Goal: Task Accomplishment & Management: Manage account settings

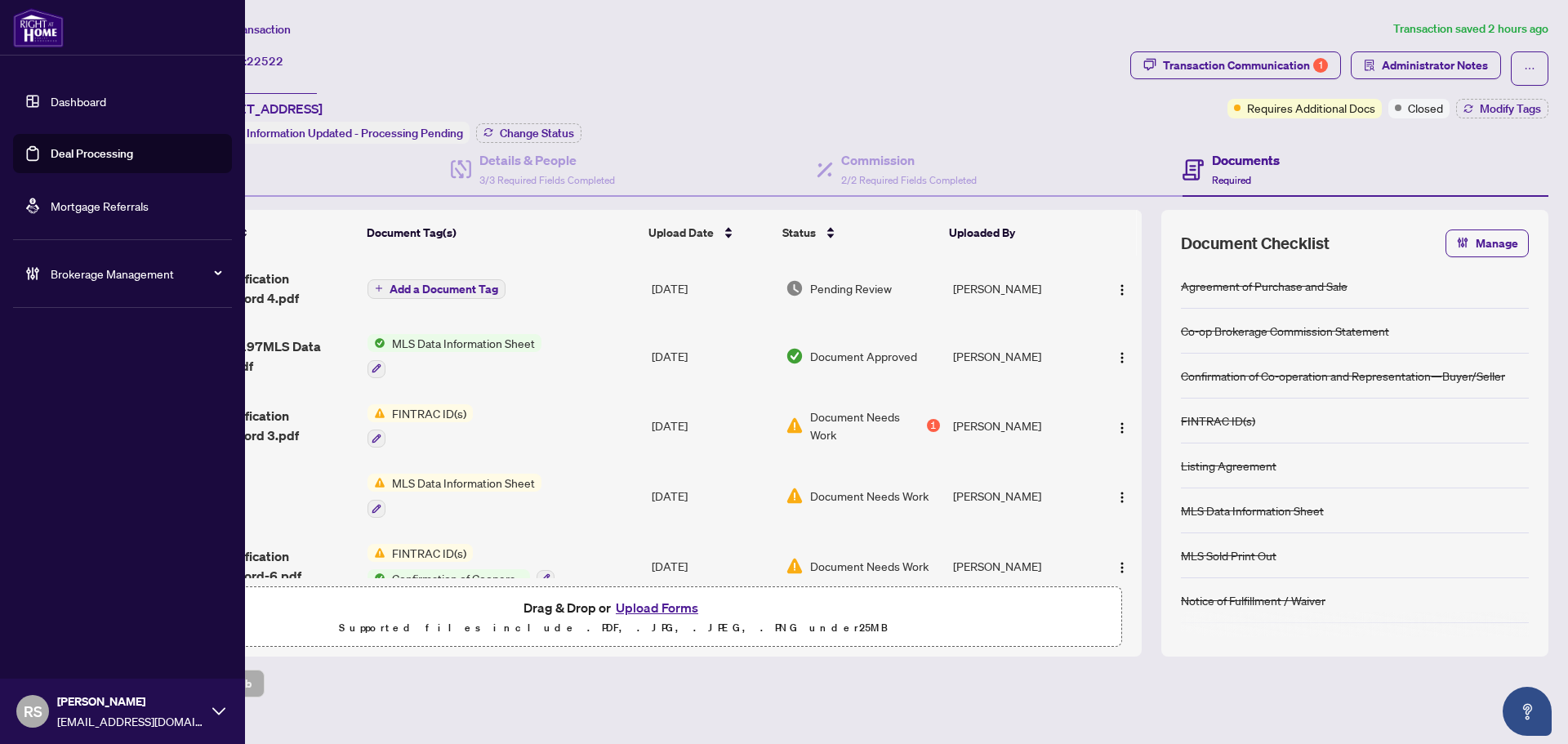
click at [83, 99] on link "Dashboard" at bounding box center [78, 101] width 56 height 14
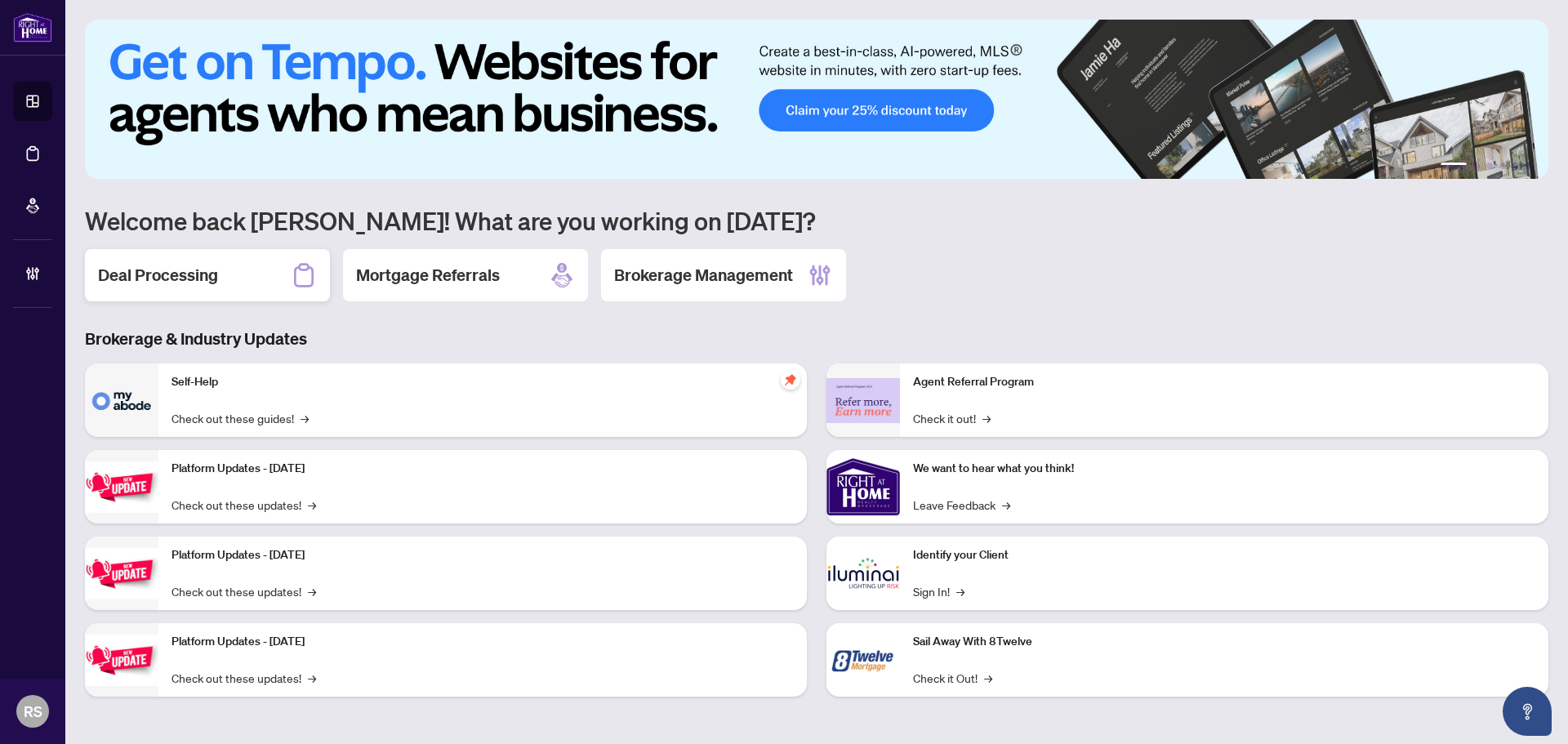
click at [162, 268] on h2 "Deal Processing" at bounding box center [157, 275] width 120 height 23
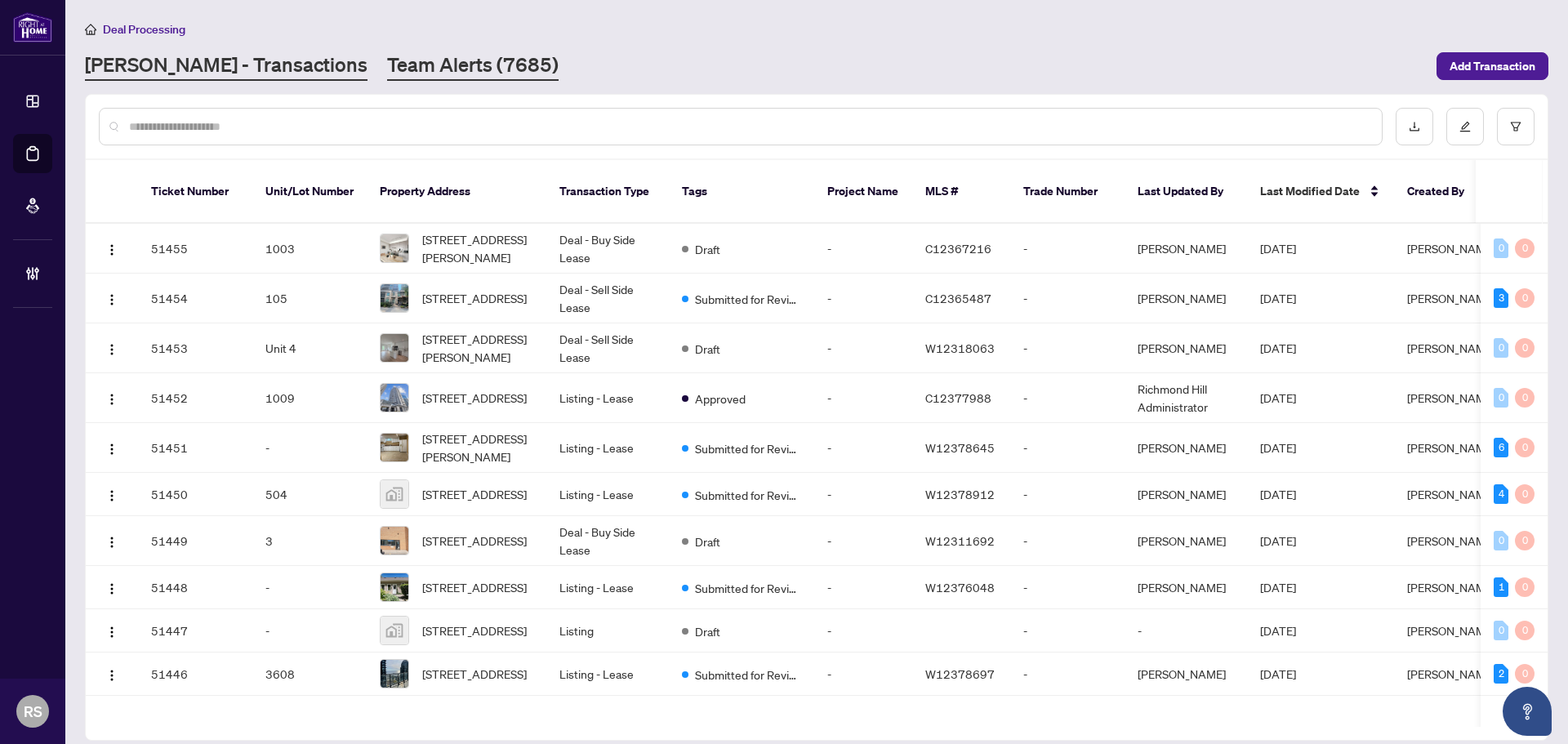
click at [387, 74] on link "Team Alerts (7685)" at bounding box center [473, 66] width 172 height 29
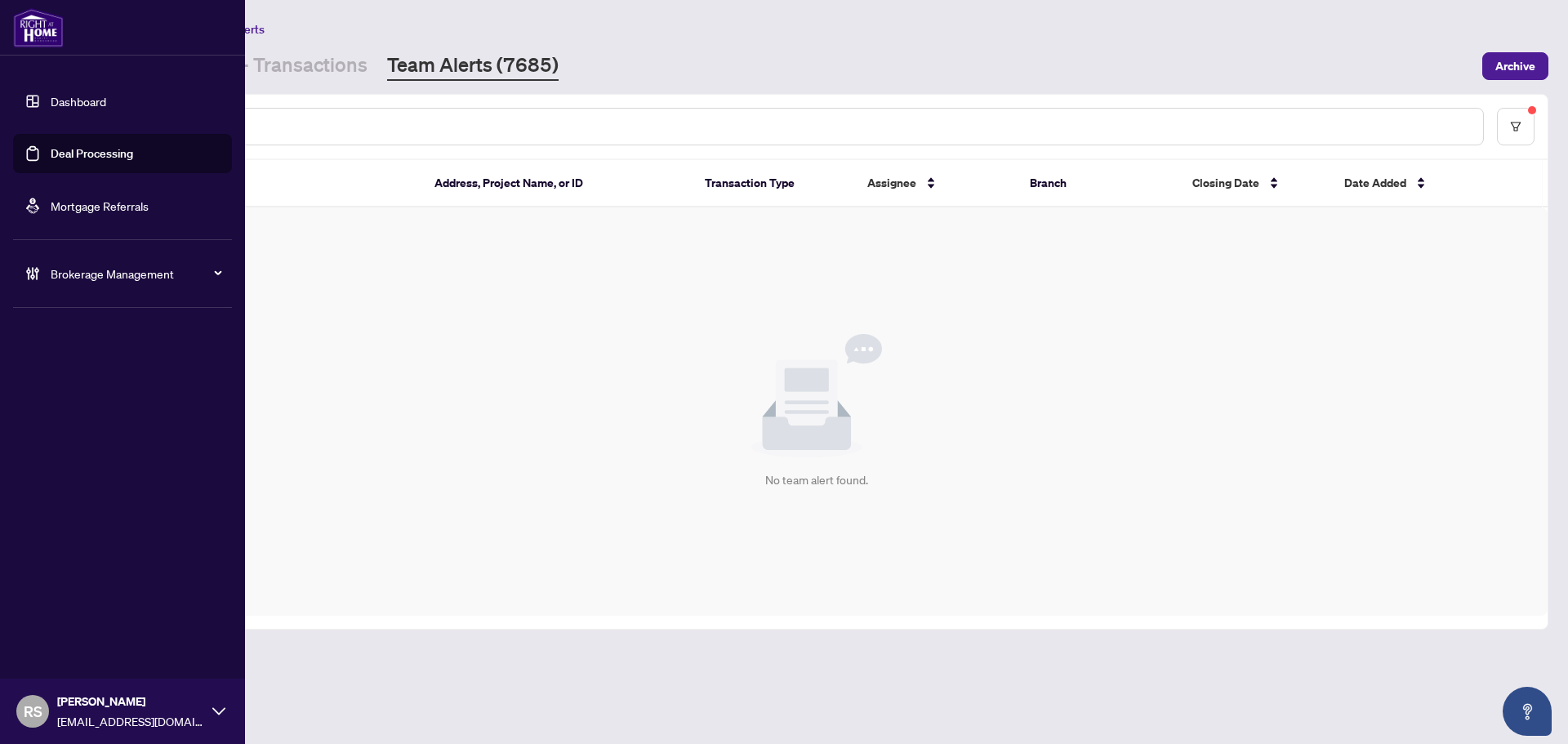
click at [37, 707] on span "RS" at bounding box center [33, 711] width 19 height 23
click at [68, 650] on span "Logout" at bounding box center [66, 648] width 37 height 26
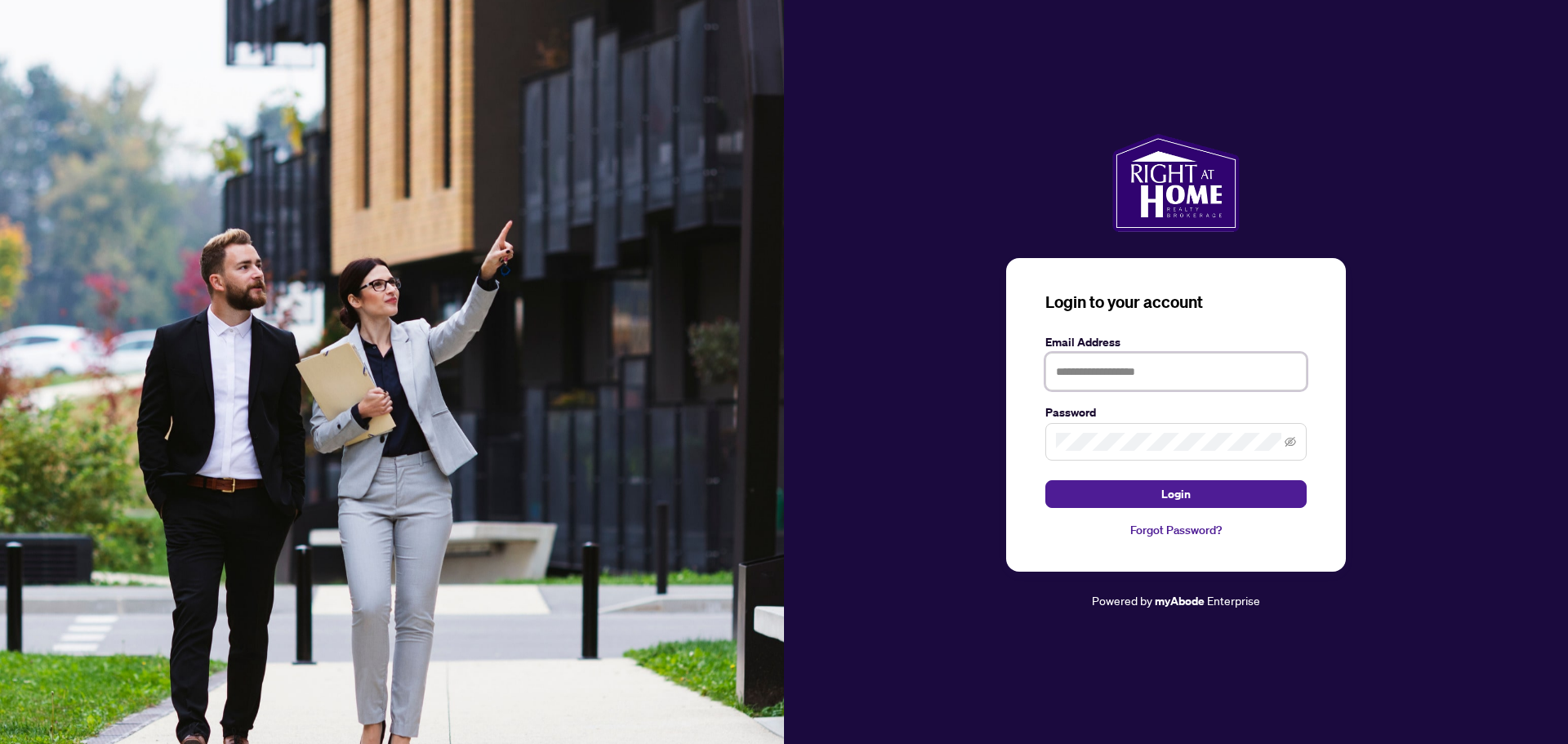
type input "**********"
